Goal: Transaction & Acquisition: Purchase product/service

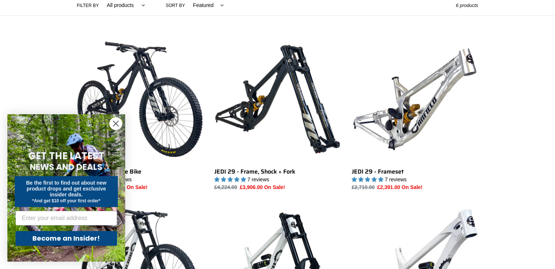
scroll to position [186, 0]
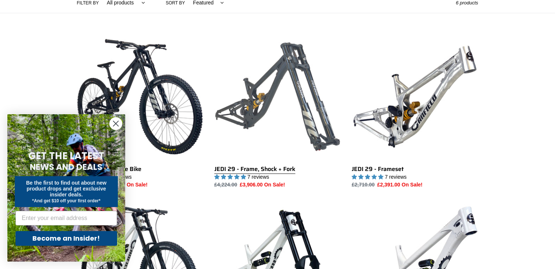
click at [262, 105] on link "JEDI 29 - Frame, Shock + Fork" at bounding box center [277, 111] width 126 height 155
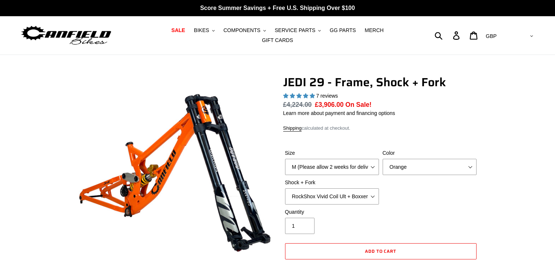
select select "highest-rating"
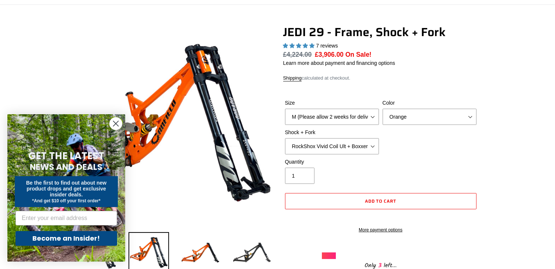
scroll to position [53, 0]
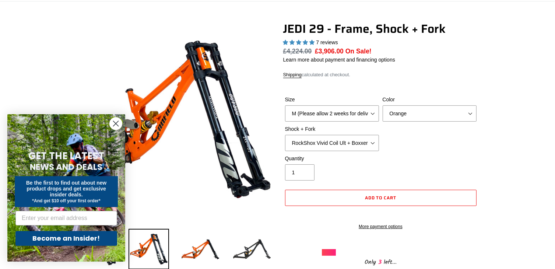
click at [112, 127] on circle "Close dialog" at bounding box center [116, 124] width 12 height 12
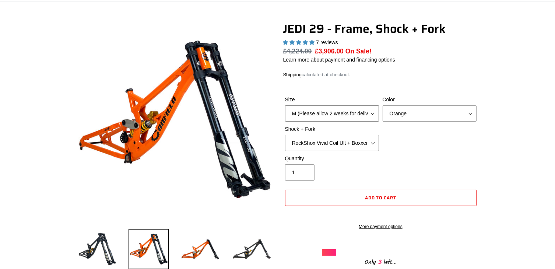
click at [324, 114] on select "M (Please allow 2 weeks for delivery) L (Please allow 2 weeks for delivery) XL" at bounding box center [332, 113] width 94 height 16
click at [285, 105] on select "M (Please allow 2 weeks for delivery) L (Please allow 2 weeks for delivery) XL" at bounding box center [332, 113] width 94 height 16
click at [316, 114] on select "M (Please allow 2 weeks for delivery) L (Please allow 2 weeks for delivery) XL" at bounding box center [332, 113] width 94 height 16
select select "L (Please allow 2 weeks for delivery)"
click at [285, 105] on select "M (Please allow 2 weeks for delivery) L (Please allow 2 weeks for delivery) XL" at bounding box center [332, 113] width 94 height 16
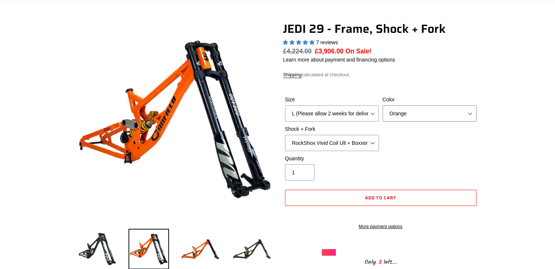
click at [421, 111] on select "Orange Stealth Black Raw" at bounding box center [430, 113] width 94 height 16
click at [383, 105] on select "Orange Stealth Black Raw" at bounding box center [430, 113] width 94 height 16
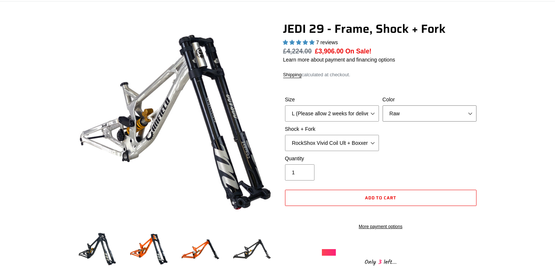
click at [412, 108] on select "Orange Stealth Black Raw" at bounding box center [430, 113] width 94 height 16
select select "Orange"
click at [383, 105] on select "Orange Stealth Black Raw" at bounding box center [430, 113] width 94 height 16
click at [337, 135] on select "RockShox Vivid Coil Ult + Boxxer RC2 C3 Ult Fox DHX2 250x75 + Fox 40 Float Grip…" at bounding box center [332, 143] width 94 height 16
select select "Fox DHX2 250x75 + Fox 40 Float Grip2"
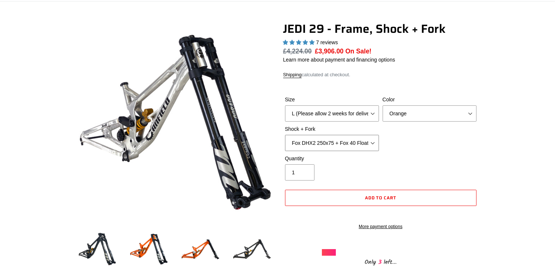
click at [285, 135] on select "RockShox Vivid Coil Ult + Boxxer RC2 C3 Ult Fox DHX2 250x75 + Fox 40 Float Grip…" at bounding box center [332, 143] width 94 height 16
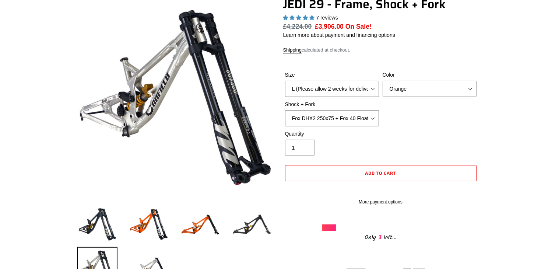
scroll to position [78, 0]
click at [246, 220] on img at bounding box center [252, 224] width 41 height 41
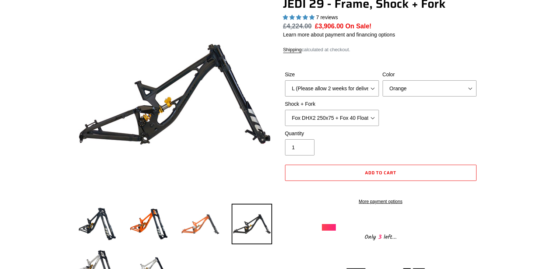
click at [193, 218] on img at bounding box center [200, 224] width 41 height 41
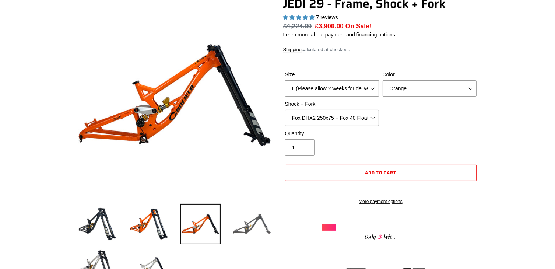
click at [254, 217] on img at bounding box center [252, 224] width 41 height 41
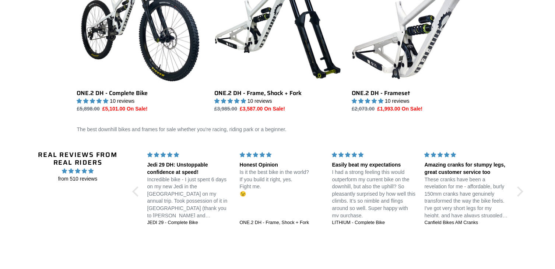
scroll to position [447, 0]
